Goal: Complete application form: Complete application form

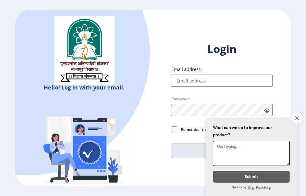
click at [296, 115] on icon "Close survey" at bounding box center [297, 117] width 4 height 4
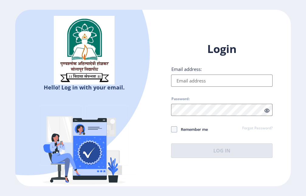
click at [254, 127] on link "Forgot Password?" at bounding box center [257, 128] width 30 height 5
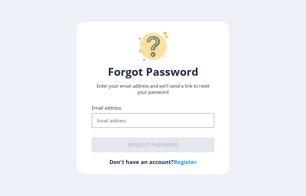
click at [185, 163] on link "Register" at bounding box center [185, 161] width 23 height 7
select select
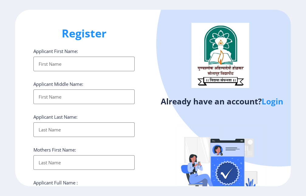
click at [95, 64] on input "Applicant First Name:" at bounding box center [83, 64] width 101 height 15
click at [112, 41] on div "Register Applicant First Name: Applicant Middle Name: Applicant Last Name: Moth…" at bounding box center [84, 98] width 138 height 176
click at [63, 60] on input "Applicant First Name:" at bounding box center [83, 64] width 101 height 15
type input "s"
type input "SHWETA"
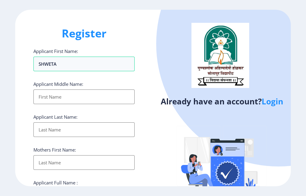
click at [74, 98] on input "Applicant First Name:" at bounding box center [83, 96] width 101 height 15
type input "KARISHNAT"
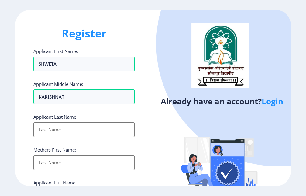
click at [78, 131] on input "Applicant First Name:" at bounding box center [83, 129] width 101 height 15
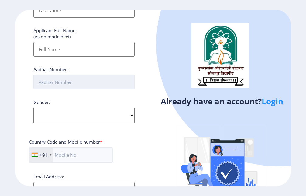
type input "DHAYGUDE"
click at [77, 85] on input "Aadhar Number :" at bounding box center [83, 82] width 101 height 15
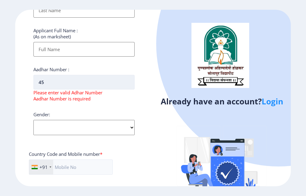
type input "4"
click at [82, 125] on select "Select Gender Male Female Other" at bounding box center [83, 127] width 101 height 15
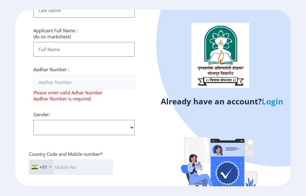
select select "[DEMOGRAPHIC_DATA]"
click at [33, 120] on select "Select Gender Male Female Other" at bounding box center [83, 127] width 101 height 15
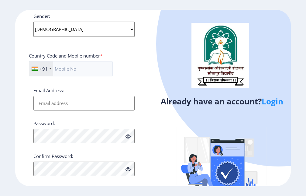
scroll to position [259, 0]
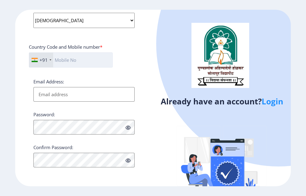
click at [92, 58] on input "text" at bounding box center [71, 59] width 84 height 15
click at [74, 57] on input "text" at bounding box center [71, 59] width 84 height 15
type input "8767841249"
click at [77, 93] on input "Email Address:" at bounding box center [83, 94] width 101 height 15
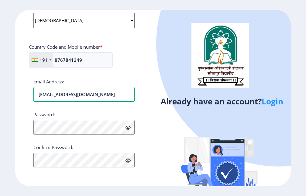
type input "[EMAIL_ADDRESS][DOMAIN_NAME]"
click at [126, 127] on icon at bounding box center [128, 127] width 5 height 5
click at [129, 160] on icon at bounding box center [128, 160] width 5 height 5
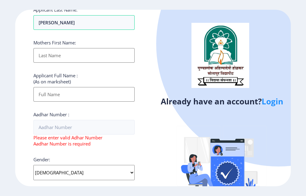
click at [74, 95] on input "Applicant First Name:" at bounding box center [83, 94] width 101 height 15
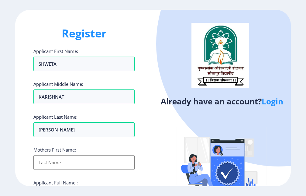
scroll to position [152, 0]
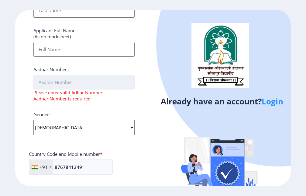
click at [72, 82] on input "Aadhar Number :" at bounding box center [83, 82] width 101 height 15
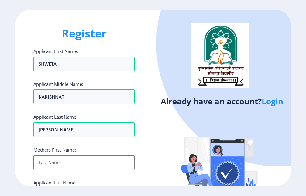
click at [62, 163] on input "Applicant First Name:" at bounding box center [83, 162] width 101 height 15
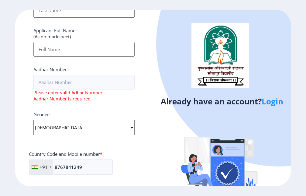
click at [69, 47] on div "Applicant Full Name : (As on marksheet)" at bounding box center [83, 41] width 101 height 29
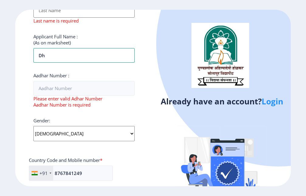
type input "d"
type input "[PERSON_NAME] [PERSON_NAME]"
click at [84, 13] on input "Applicant First Name:" at bounding box center [83, 10] width 101 height 15
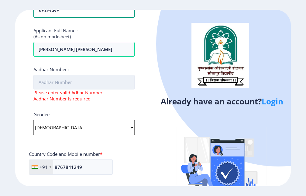
type input "KALPANA"
click at [94, 79] on input "Aadhar Number :" at bounding box center [83, 82] width 101 height 15
click at [95, 83] on input "Aadhar Number :" at bounding box center [83, 82] width 101 height 15
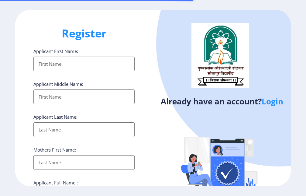
select select
click at [89, 63] on input "Applicant First Name:" at bounding box center [83, 64] width 101 height 15
type input "SHWETA"
type input "KARISHNAT"
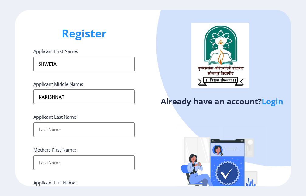
type input "DHAYGUDE"
type input "KALPANA"
type input "[PERSON_NAME] [PERSON_NAME]"
type input "8767841249"
type input "[EMAIL_ADDRESS][DOMAIN_NAME]"
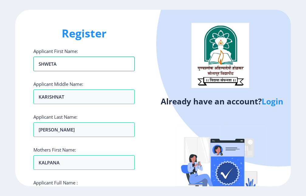
scroll to position [152, 0]
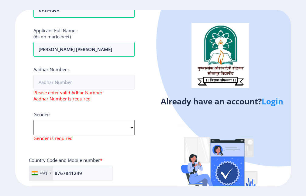
click at [63, 129] on select "Select Gender Male Female Other" at bounding box center [83, 127] width 101 height 15
select select "[DEMOGRAPHIC_DATA]"
click at [33, 120] on select "Select Gender Male Female Other" at bounding box center [83, 127] width 101 height 15
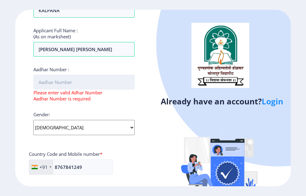
click at [91, 84] on input "Aadhar Number :" at bounding box center [83, 82] width 101 height 15
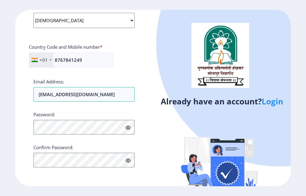
scroll to position [107, 0]
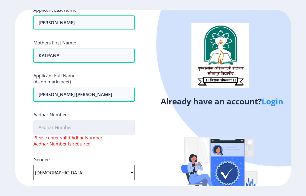
click at [61, 128] on input "Aadhar Number :" at bounding box center [83, 127] width 101 height 15
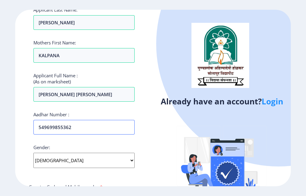
scroll to position [246, 0]
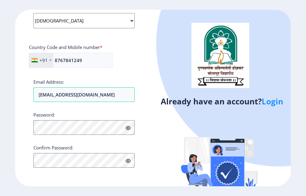
type input "549699855362"
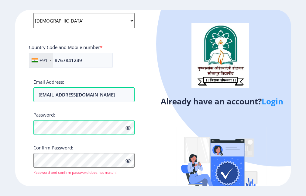
click at [126, 125] on span at bounding box center [128, 128] width 5 height 6
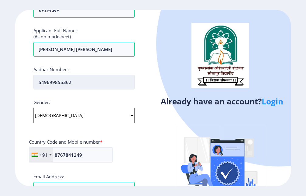
scroll to position [0, 0]
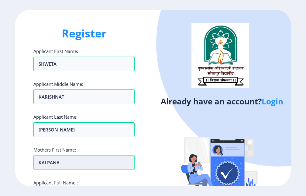
click at [64, 71] on input "KALPANA" at bounding box center [83, 64] width 101 height 15
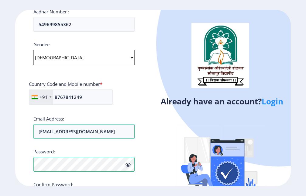
scroll to position [261, 0]
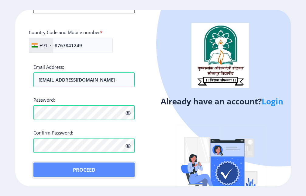
click at [98, 167] on button "Proceed" at bounding box center [83, 169] width 101 height 15
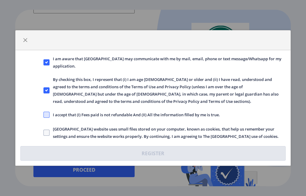
click at [46, 115] on span at bounding box center [46, 115] width 6 height 6
click at [44, 115] on input "I accept that (I) Fees paid is not refundable And (II) All the information fill…" at bounding box center [43, 115] width 0 height 0
checkbox input "true"
click at [43, 131] on span at bounding box center [46, 132] width 6 height 6
click at [43, 133] on input "Solapur University website uses small files stored on your computer, known as c…" at bounding box center [43, 133] width 0 height 0
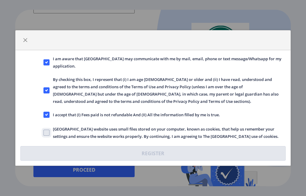
checkbox input "true"
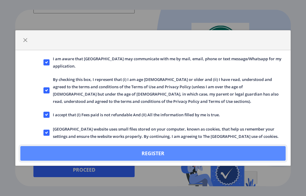
click at [153, 154] on button "Register" at bounding box center [152, 153] width 265 height 15
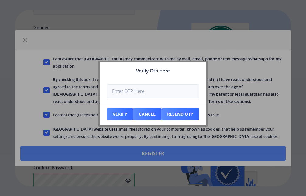
scroll to position [296, 0]
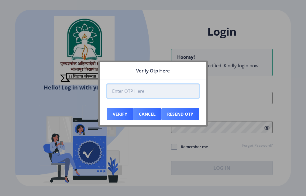
click at [129, 91] on input "number" at bounding box center [153, 91] width 92 height 14
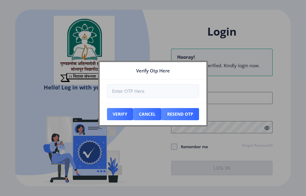
type input "[EMAIL_ADDRESS][DOMAIN_NAME]"
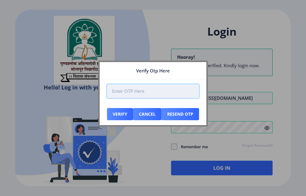
click at [127, 93] on input "number" at bounding box center [153, 91] width 92 height 14
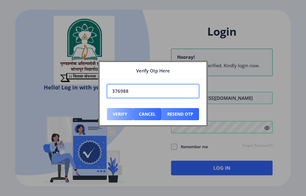
type input "376988"
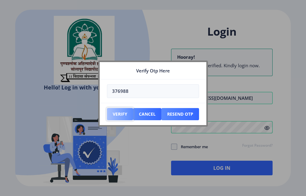
click at [119, 113] on button "Verify" at bounding box center [120, 114] width 26 height 12
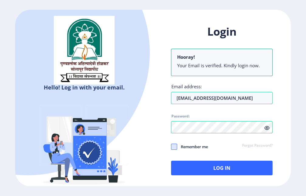
click at [176, 146] on span at bounding box center [174, 146] width 6 height 6
click at [171, 146] on input "Remember me" at bounding box center [171, 146] width 0 height 0
checkbox input "true"
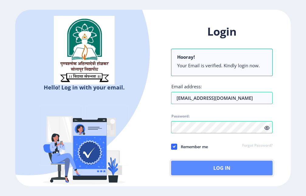
click at [230, 165] on button "Log In" at bounding box center [221, 167] width 101 height 15
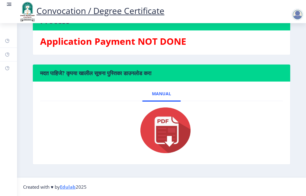
scroll to position [55, 0]
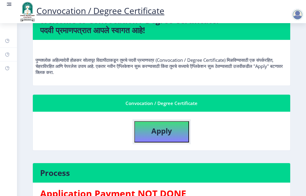
click at [164, 135] on b "Apply" at bounding box center [161, 131] width 21 height 10
select select
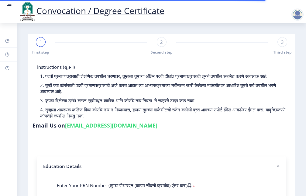
drag, startPoint x: 48, startPoint y: 137, endPoint x: 101, endPoint y: 188, distance: 73.5
click at [101, 188] on label "Enter Your PRN Number (तुमचा पीआरएन (कायम नोंदणी क्रमांक) एंटर करा)" at bounding box center [124, 185] width 135 height 6
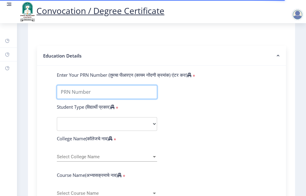
click at [112, 99] on input "Enter Your PRN Number (तुमचा पीआरएन (कायम नोंदणी क्रमांक) एंटर करा)" at bounding box center [107, 92] width 100 height 14
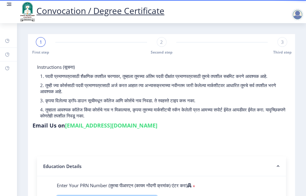
scroll to position [152, 0]
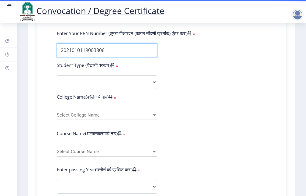
type input "2021010119003806"
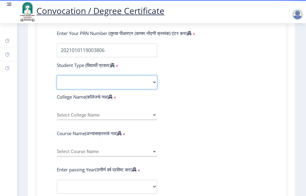
click at [150, 87] on select "Select Student Type Regular External" at bounding box center [107, 82] width 100 height 14
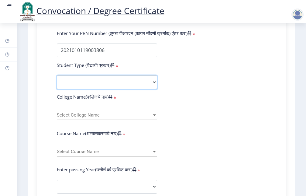
select select "Regular"
click at [57, 81] on select "Select Student Type Regular External" at bounding box center [107, 82] width 100 height 14
click at [134, 117] on div "Select College Name Select College Name" at bounding box center [107, 113] width 100 height 13
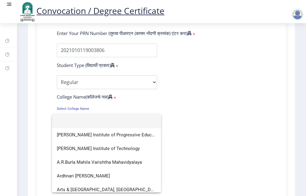
click at [192, 112] on div at bounding box center [153, 98] width 306 height 196
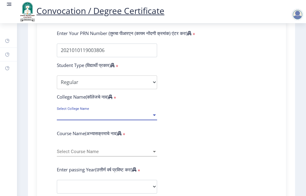
click at [192, 112] on form "Enter Your PRN Number (तुमचा पीआरएन (कायम नोंदणी क्रमांक) एंटर करा) * Student T…" at bounding box center [161, 194] width 219 height 328
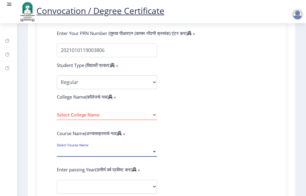
click at [154, 154] on div at bounding box center [154, 151] width 5 height 5
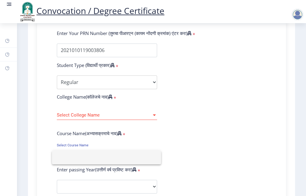
click at [153, 120] on div at bounding box center [153, 98] width 306 height 196
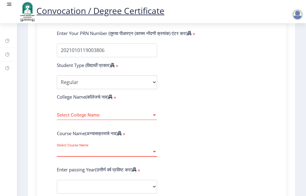
click at [145, 154] on span "Select Course Name" at bounding box center [104, 151] width 95 height 5
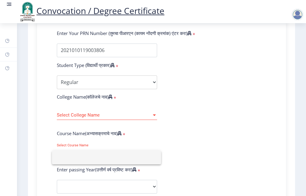
type input "b"
type input "B.A"
click at [169, 139] on div at bounding box center [153, 98] width 306 height 196
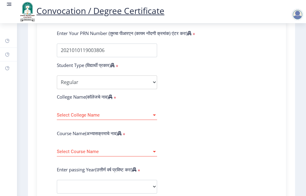
click at [153, 116] on div at bounding box center [154, 115] width 3 height 2
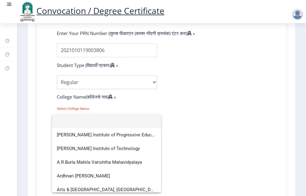
type input "S"
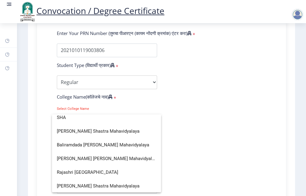
scroll to position [31, 0]
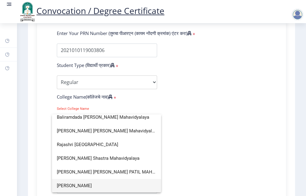
type input "SHA"
click at [122, 182] on span "[PERSON_NAME]" at bounding box center [106, 186] width 99 height 14
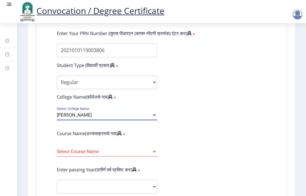
click at [152, 154] on div at bounding box center [154, 151] width 5 height 5
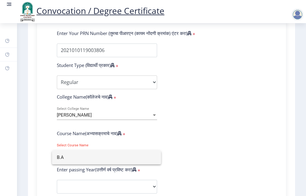
click at [176, 143] on div at bounding box center [153, 98] width 306 height 196
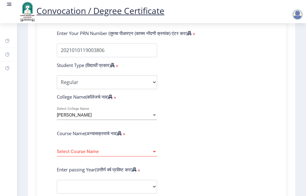
click at [150, 154] on span "Select Course Name" at bounding box center [104, 151] width 95 height 5
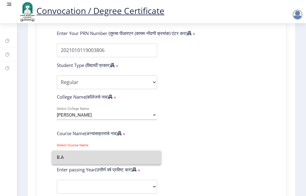
click at [150, 156] on input "B.A" at bounding box center [106, 157] width 99 height 14
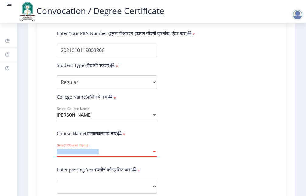
click at [150, 154] on span "Select Course Name" at bounding box center [104, 151] width 95 height 5
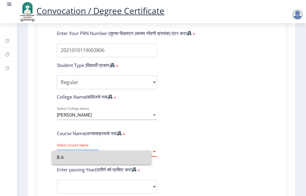
click at [150, 154] on span "Select Course Name" at bounding box center [104, 151] width 95 height 5
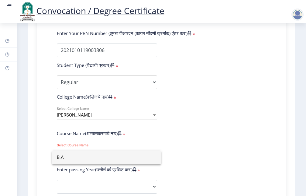
click at [150, 156] on input "B.A" at bounding box center [106, 157] width 99 height 14
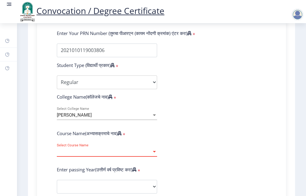
click at [166, 135] on form "Enter Your PRN Number (तुमचा पीआरएन (कायम नोंदणी क्रमांक) एंटर करा) * Student T…" at bounding box center [161, 194] width 219 height 328
click at [95, 154] on span "Select Course Name" at bounding box center [104, 151] width 95 height 5
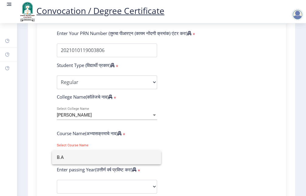
click at [151, 137] on div at bounding box center [153, 98] width 306 height 196
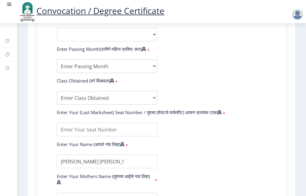
scroll to position [152, 0]
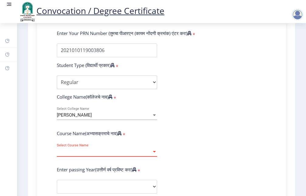
click at [150, 154] on span "Select Course Name" at bounding box center [104, 151] width 95 height 5
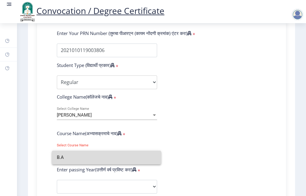
click at [150, 155] on input "B.A" at bounding box center [106, 157] width 99 height 14
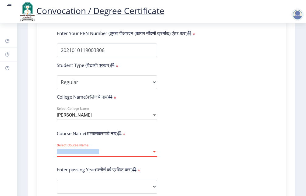
click at [150, 154] on span "Select Course Name" at bounding box center [104, 151] width 95 height 5
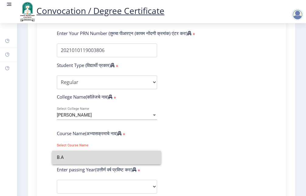
click at [150, 155] on input "B.A" at bounding box center [106, 157] width 99 height 14
click at [150, 154] on span "Select Course Name" at bounding box center [104, 151] width 95 height 5
click at [150, 155] on input "B.A" at bounding box center [106, 157] width 99 height 14
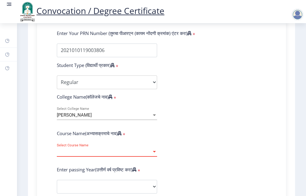
click at [150, 154] on span "Select Course Name" at bounding box center [104, 151] width 95 height 5
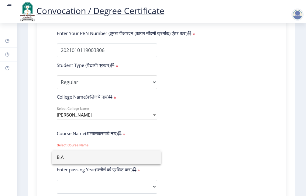
click at [235, 113] on div at bounding box center [153, 98] width 306 height 196
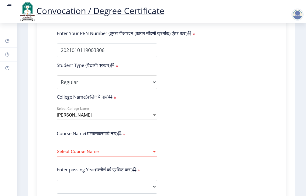
click at [125, 153] on div "Select Course Name Select Course Name" at bounding box center [107, 149] width 100 height 13
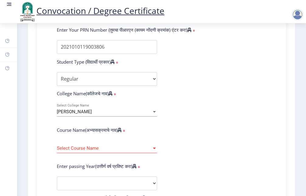
scroll to position [278, 0]
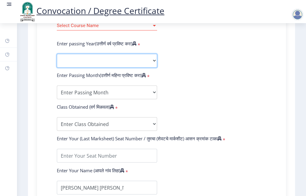
click at [102, 61] on select "2025 2024 2023 2022 2021 2020 2019 2018 2017 2016 2015 2014 2013 2012 2011 2010…" at bounding box center [107, 61] width 100 height 14
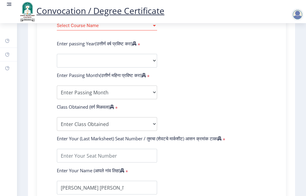
click at [203, 76] on form "Enter Your PRN Number (तुमचा पीआरएन (कायम नोंदणी क्रमांक) एंटर करा) * Student T…" at bounding box center [161, 68] width 219 height 328
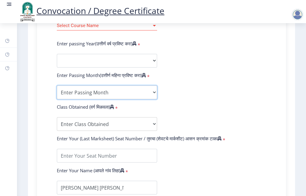
click at [107, 99] on select "Enter Passing Month March April May October November December" at bounding box center [107, 92] width 100 height 14
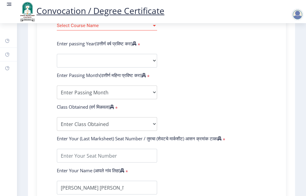
click at [227, 97] on form "Enter Your PRN Number (तुमचा पीआरएन (कायम नोंदणी क्रमांक) एंटर करा) * Student T…" at bounding box center [161, 68] width 219 height 328
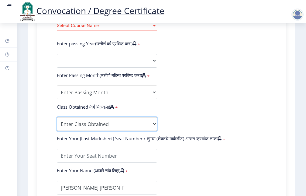
click at [118, 130] on select "Enter Class Obtained FIRST CLASS WITH DISTINCTION FIRST CLASS HIGHER SECOND CLA…" at bounding box center [107, 124] width 100 height 14
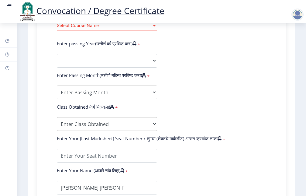
click at [213, 116] on form "Enter Your PRN Number (तुमचा पीआरएन (कायम नोंदणी क्रमांक) एंटर करा) * Student T…" at bounding box center [161, 68] width 219 height 328
click at [138, 161] on input "textarea" at bounding box center [107, 156] width 100 height 14
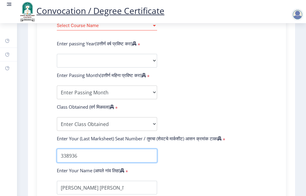
type input "338936"
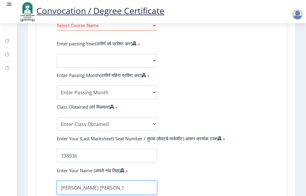
click at [133, 193] on input "textarea" at bounding box center [107, 188] width 100 height 14
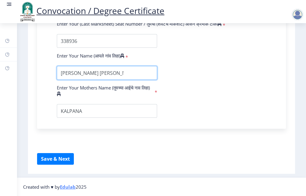
scroll to position [398, 0]
click at [129, 76] on input "textarea" at bounding box center [107, 73] width 100 height 14
click at [130, 72] on input "textarea" at bounding box center [107, 73] width 100 height 14
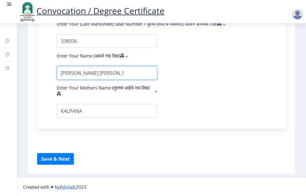
click at [130, 72] on input "textarea" at bounding box center [107, 73] width 100 height 14
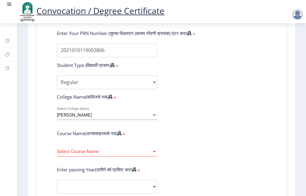
scroll to position [304, 0]
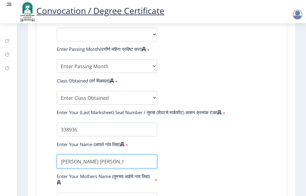
click at [131, 166] on input "textarea" at bounding box center [107, 161] width 100 height 14
click at [130, 165] on input "textarea" at bounding box center [107, 161] width 100 height 14
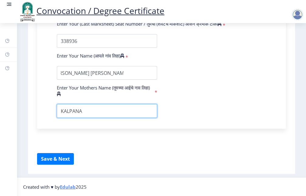
scroll to position [0, 0]
click at [95, 111] on input "textarea" at bounding box center [107, 111] width 100 height 14
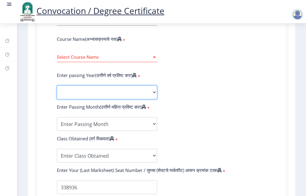
click at [150, 93] on select "2025 2024 2023 2022 2021 2020 2019 2018 2017 2016 2015 2014 2013 2012 2011 2010…" at bounding box center [107, 92] width 100 height 14
click at [151, 96] on select "2025 2024 2023 2022 2021 2020 2019 2018 2017 2016 2015 2014 2013 2012 2011 2010…" at bounding box center [107, 92] width 100 height 14
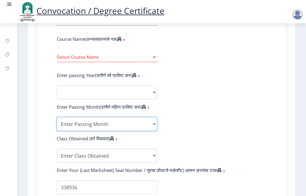
click at [145, 124] on select "Enter Passing Month March April May October November December" at bounding box center [107, 124] width 100 height 14
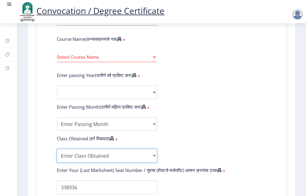
click at [150, 161] on select "Enter Class Obtained FIRST CLASS WITH DISTINCTION FIRST CLASS HIGHER SECOND CLA…" at bounding box center [107, 156] width 100 height 14
click at [208, 123] on form "Enter Your PRN Number (तुमचा पीआरएन (कायम नोंदणी क्रमांक) एंटर करा) * Student T…" at bounding box center [161, 100] width 219 height 328
click at [144, 160] on select "Enter Class Obtained FIRST CLASS WITH DISTINCTION FIRST CLASS HIGHER SECOND CLA…" at bounding box center [107, 156] width 100 height 14
click at [225, 110] on form "Enter Your PRN Number (तुमचा पीआरएन (कायम नोंदणी क्रमांक) एंटर करा) * Student T…" at bounding box center [161, 100] width 219 height 328
click at [152, 60] on div at bounding box center [154, 57] width 5 height 5
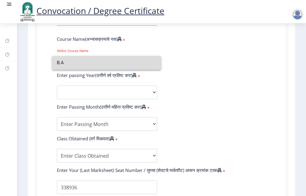
click at [151, 62] on input "B.A" at bounding box center [106, 63] width 99 height 14
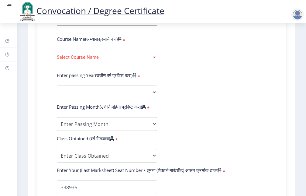
click at [89, 60] on div "Select Course Name Select Course Name" at bounding box center [107, 55] width 100 height 13
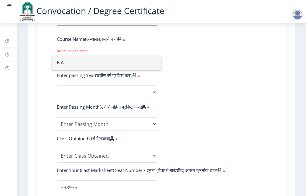
click at [181, 43] on div at bounding box center [153, 98] width 306 height 196
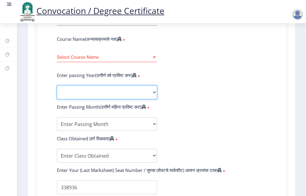
click at [101, 96] on select "2025 2024 2023 2022 2021 2020 2019 2018 2017 2016 2015 2014 2013 2012 2011 2010…" at bounding box center [107, 92] width 100 height 14
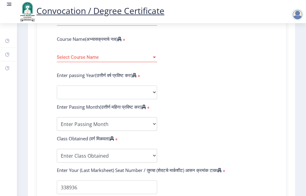
click at [208, 67] on form "Enter Your PRN Number (तुमचा पीआरएन (कायम नोंदणी क्रमांक) एंटर करा) * Student T…" at bounding box center [161, 100] width 219 height 328
click at [152, 60] on div at bounding box center [154, 57] width 5 height 5
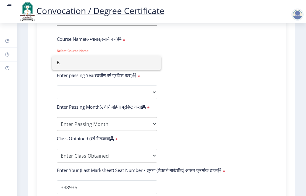
type input "B"
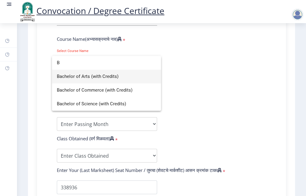
type input "B"
click at [98, 75] on span "Bachelor of Arts (with Credits)" at bounding box center [106, 77] width 99 height 14
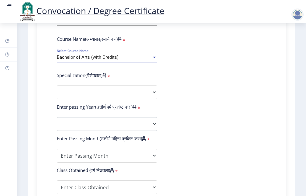
click at [152, 60] on div "Bachelor of Arts (with Credits) Select Course Name" at bounding box center [107, 55] width 100 height 13
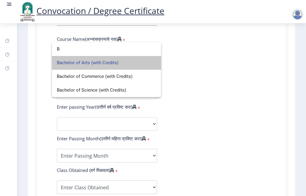
click at [105, 62] on span "Bachelor of Arts (with Credits)" at bounding box center [106, 63] width 99 height 14
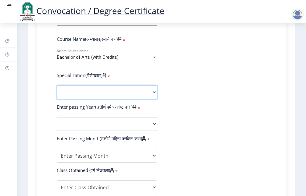
click at [139, 97] on select "Specialization English Geography Hindi Marathi Music Sanskrit Urdu Ancient Indi…" at bounding box center [107, 92] width 100 height 14
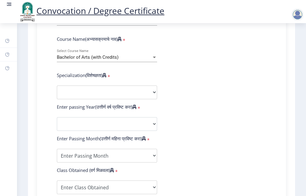
click at [189, 101] on form "Enter Your PRN Number (तुमचा पीआरएन (कायम नोंदणी क्रमांक) एंटर करा) * Student T…" at bounding box center [161, 116] width 219 height 360
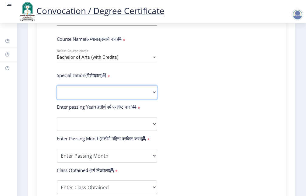
click at [149, 97] on select "Specialization English Geography Hindi Marathi Music Sanskrit Urdu Ancient Indi…" at bounding box center [107, 92] width 100 height 14
select select "Hindi"
click at [57, 91] on select "Specialization English Geography Hindi Marathi Music Sanskrit Urdu Ancient Indi…" at bounding box center [107, 92] width 100 height 14
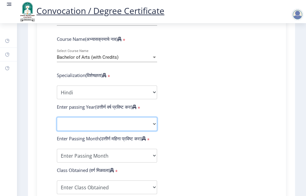
click at [123, 126] on select "2025 2024 2023 2022 2021 2020 2019 2018 2017 2016 2015 2014 2013 2012 2011 2010…" at bounding box center [107, 124] width 100 height 14
click at [110, 130] on select "2025 2024 2023 2022 2021 2020 2019 2018 2017 2016 2015 2014 2013 2012 2011 2010…" at bounding box center [107, 124] width 100 height 14
select select "2024"
click at [57, 122] on select "2025 2024 2023 2022 2021 2020 2019 2018 2017 2016 2015 2014 2013 2012 2011 2010…" at bounding box center [107, 124] width 100 height 14
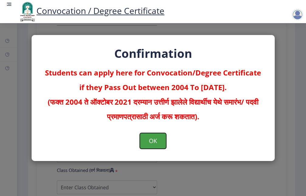
click at [150, 138] on button "OK" at bounding box center [153, 141] width 26 height 16
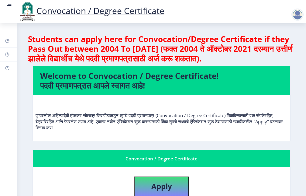
scroll to position [152, 0]
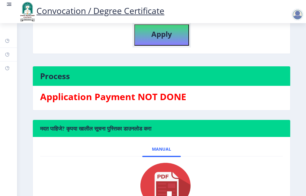
click at [168, 37] on b "Apply" at bounding box center [161, 34] width 21 height 10
select select
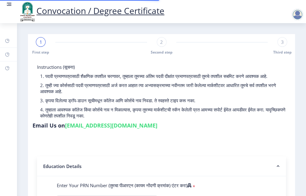
scroll to position [152, 0]
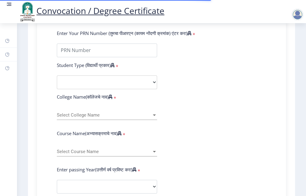
click at [140, 65] on form "Enter Your PRN Number (तुमचा पीआरएन (कायम नोंदणी क्रमांक) एंटर करा) * Student T…" at bounding box center [161, 194] width 219 height 328
click at [122, 47] on form "Enter Your PRN Number (तुमचा पीआरएन (कायम नोंदणी क्रमांक) एंटर करा) * Student T…" at bounding box center [161, 194] width 219 height 328
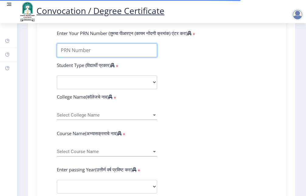
click at [123, 55] on input "Enter Your PRN Number (तुमचा पीआरएन (कायम नोंदणी क्रमांक) एंटर करा)" at bounding box center [107, 50] width 100 height 14
type input "2021010119003806"
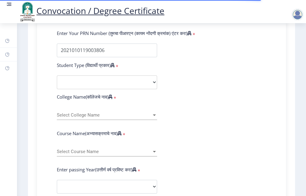
select select
click at [88, 87] on select "Select Student Type Regular External" at bounding box center [107, 82] width 100 height 14
select select "Regular"
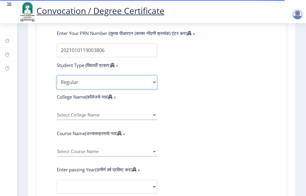
click at [57, 81] on select "Select Student Type Regular External" at bounding box center [107, 82] width 100 height 14
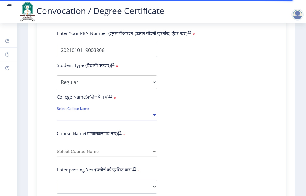
click at [87, 118] on span "Select College Name" at bounding box center [104, 114] width 95 height 5
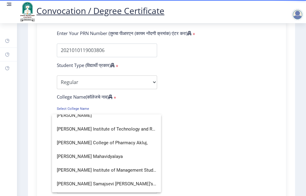
scroll to position [100, 0]
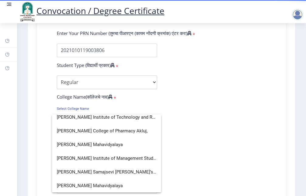
type input "SHAN"
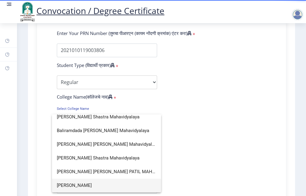
scroll to position [31, 0]
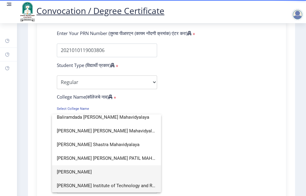
click at [101, 171] on span "[PERSON_NAME]" at bounding box center [106, 172] width 99 height 14
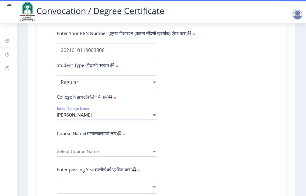
click at [108, 154] on span "Select Course Name" at bounding box center [104, 151] width 95 height 5
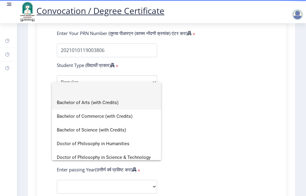
click at [83, 99] on span "Bachelor of Arts (with Credits)" at bounding box center [106, 103] width 99 height 14
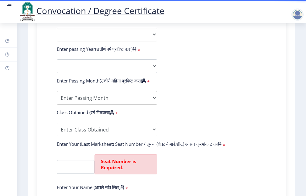
scroll to position [152, 0]
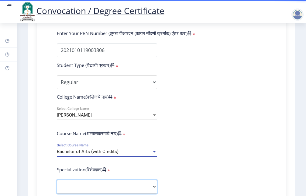
click at [135, 189] on select "Specialization English Geography Hindi Marathi Music Sanskrit Urdu Ancient Indi…" at bounding box center [107, 187] width 100 height 14
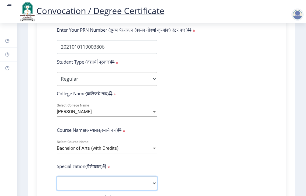
select select "Hindi"
click at [57, 182] on select "Specialization English Geography Hindi Marathi Music Sanskrit Urdu Ancient Indi…" at bounding box center [107, 183] width 100 height 14
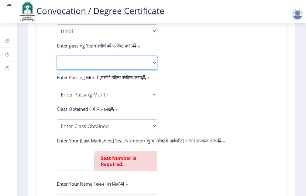
click at [146, 67] on select "2025 2024 2023 2022 2021 2020 2019 2018 2017 2016 2015 2014 2013 2012 2011 2010…" at bounding box center [107, 63] width 100 height 14
select select "2024"
click at [57, 61] on select "2025 2024 2023 2022 2021 2020 2019 2018 2017 2016 2015 2014 2013 2012 2011 2010…" at bounding box center [107, 63] width 100 height 14
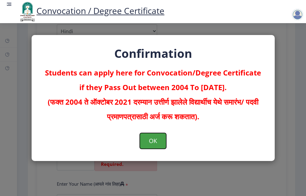
click at [144, 139] on button "OK" at bounding box center [153, 141] width 26 height 16
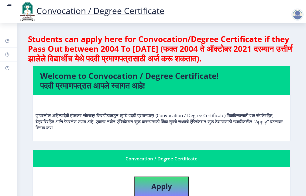
click at [299, 13] on div at bounding box center [297, 15] width 12 height 12
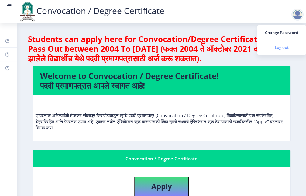
click at [284, 50] on span "Log out" at bounding box center [281, 47] width 39 height 7
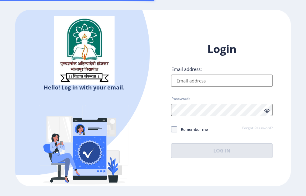
type input "[EMAIL_ADDRESS][DOMAIN_NAME]"
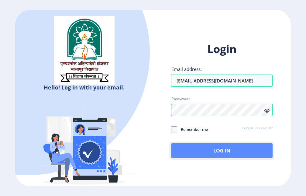
click at [220, 149] on button "Log In" at bounding box center [221, 150] width 101 height 15
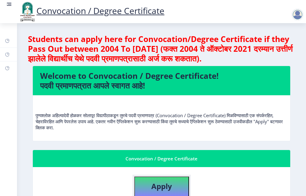
click at [167, 183] on b "Apply" at bounding box center [161, 186] width 21 height 10
select select
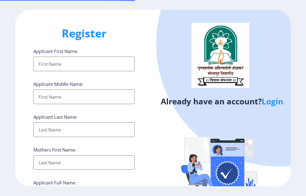
select select
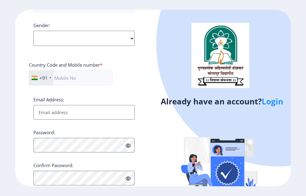
scroll to position [246, 0]
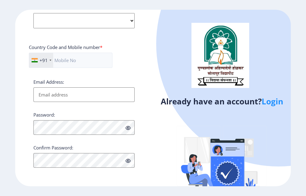
click at [270, 103] on link "Login" at bounding box center [273, 101] width 22 height 11
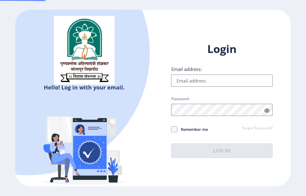
type input "[EMAIL_ADDRESS][DOMAIN_NAME]"
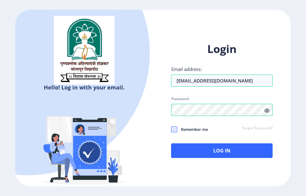
click at [175, 129] on span at bounding box center [174, 129] width 6 height 6
click at [171, 129] on input "Remember me" at bounding box center [171, 129] width 0 height 0
checkbox input "true"
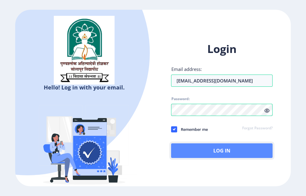
click at [233, 149] on button "Log In" at bounding box center [221, 150] width 101 height 15
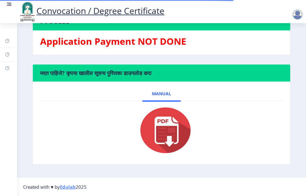
scroll to position [55, 0]
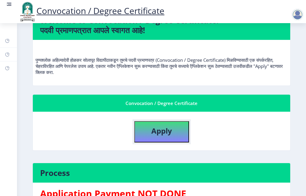
click at [172, 127] on button "Apply" at bounding box center [161, 131] width 55 height 21
select select
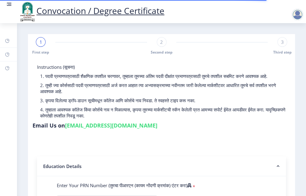
scroll to position [152, 0]
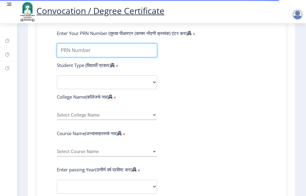
click at [117, 57] on input "Enter Your PRN Number (तुमचा पीआरएन (कायम नोंदणी क्रमांक) एंटर करा)" at bounding box center [107, 50] width 100 height 14
type input "2021010119003806"
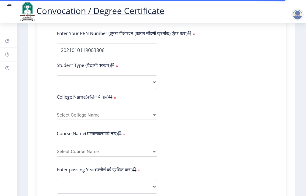
select select
click at [106, 89] on select "Select Student Type Regular External" at bounding box center [107, 82] width 100 height 14
select select "Regular"
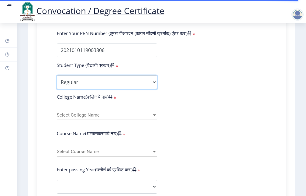
click at [57, 81] on select "Select Student Type Regular External" at bounding box center [107, 82] width 100 height 14
click at [111, 114] on div "Select College Name Select College Name" at bounding box center [107, 113] width 100 height 13
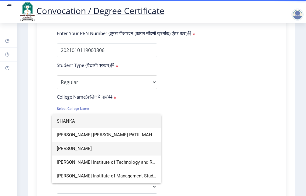
type input "SHANKA"
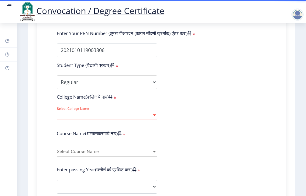
click at [150, 118] on div "Select College Name Select College Name" at bounding box center [107, 113] width 100 height 13
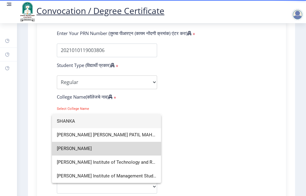
click at [98, 148] on span "[PERSON_NAME]" at bounding box center [106, 149] width 99 height 14
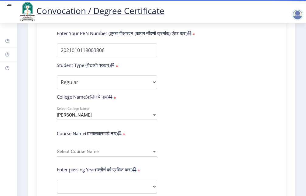
click at [147, 153] on div "Select Course Name Select Course Name" at bounding box center [107, 149] width 100 height 13
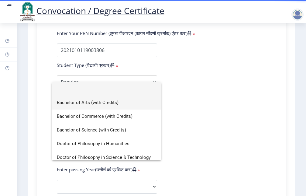
click at [103, 102] on span "Bachelor of Arts (with Credits)" at bounding box center [106, 103] width 99 height 14
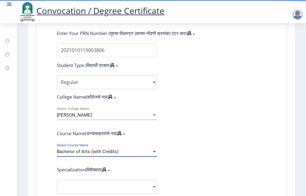
scroll to position [304, 0]
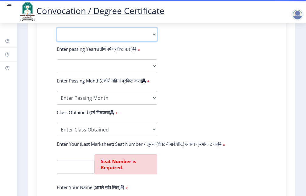
click at [140, 39] on select "Specialization English Geography Hindi Marathi Music Sanskrit Urdu Ancient Indi…" at bounding box center [107, 35] width 100 height 14
select select "Hindi"
click at [57, 33] on select "Specialization English Geography Hindi Marathi Music Sanskrit Urdu Ancient Indi…" at bounding box center [107, 35] width 100 height 14
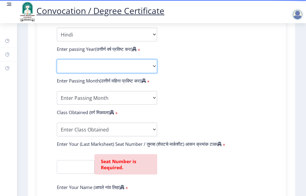
click at [130, 73] on select "2025 2024 2023 2022 2021 2020 2019 2018 2017 2016 2015 2014 2013 2012 2011 2010…" at bounding box center [107, 66] width 100 height 14
select select "2024"
click at [57, 65] on select "2025 2024 2023 2022 2021 2020 2019 2018 2017 2016 2015 2014 2013 2012 2011 2010…" at bounding box center [107, 66] width 100 height 14
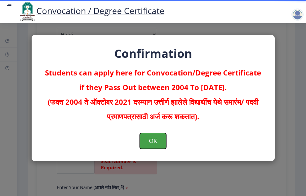
click at [153, 139] on button "OK" at bounding box center [153, 141] width 26 height 16
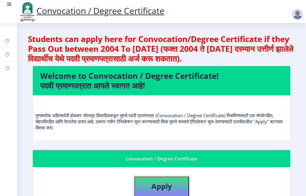
click at [170, 187] on b "Apply" at bounding box center [161, 186] width 21 height 10
select select
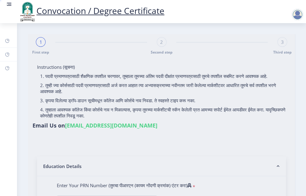
type input "[PERSON_NAME] [PERSON_NAME]"
type input "KALPANA"
